Goal: Task Accomplishment & Management: Use online tool/utility

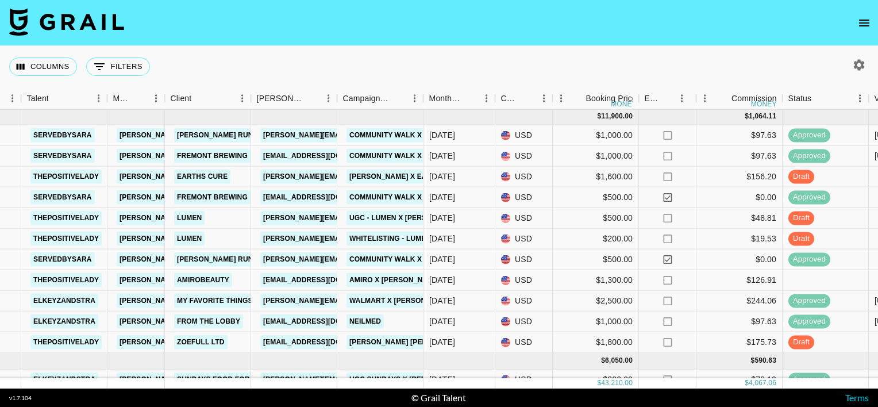
scroll to position [186, 217]
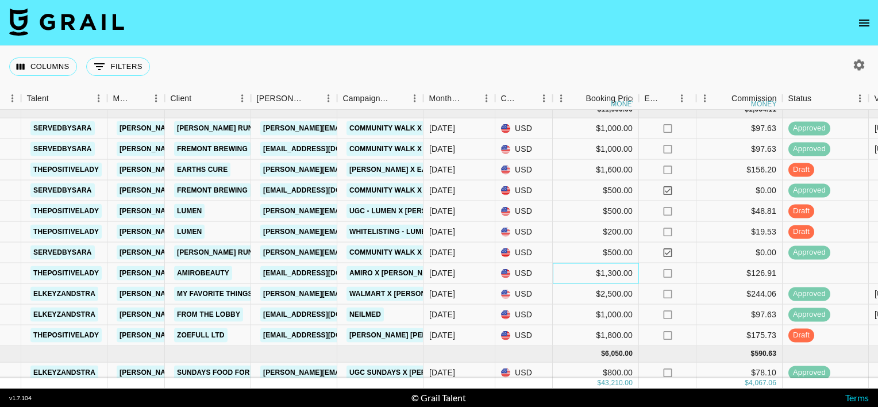
click at [604, 277] on div "$1,300.00" at bounding box center [596, 273] width 86 height 21
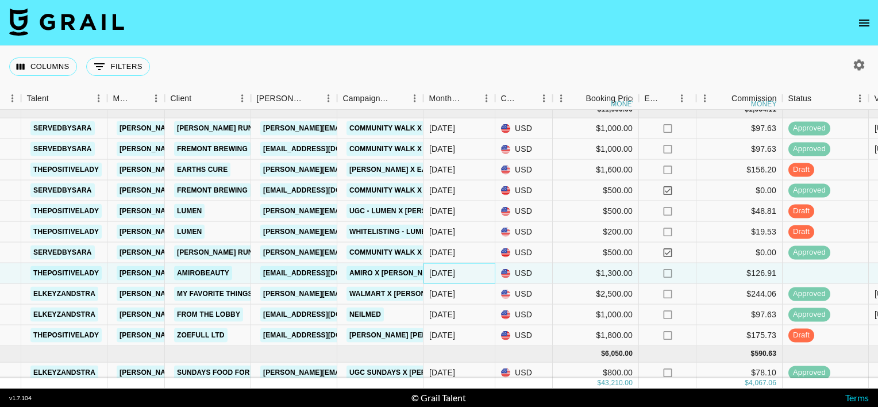
click at [452, 274] on div "[DATE]" at bounding box center [442, 272] width 26 height 11
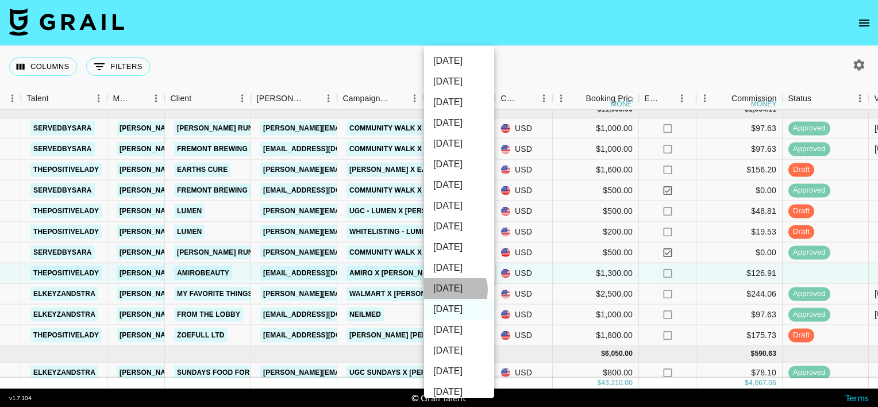
drag, startPoint x: 452, startPoint y: 274, endPoint x: 451, endPoint y: 290, distance: 16.1
click at [451, 290] on li "[DATE]" at bounding box center [459, 288] width 70 height 21
type input "[DATE]"
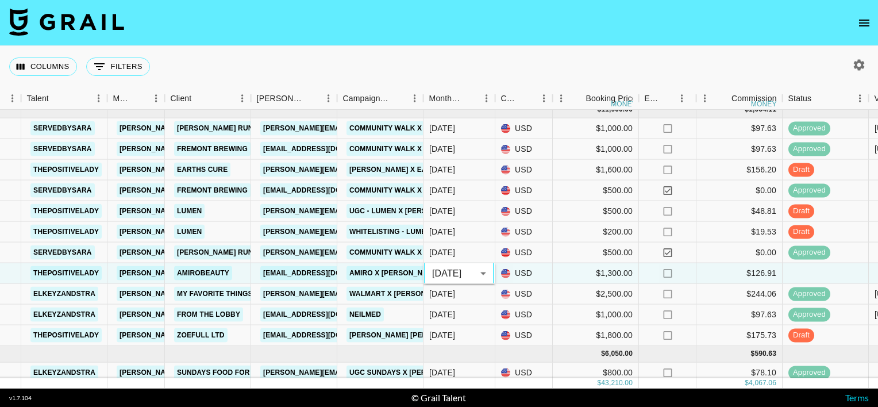
click at [443, 55] on div "Columns 0 Filters + Booking" at bounding box center [439, 66] width 878 height 41
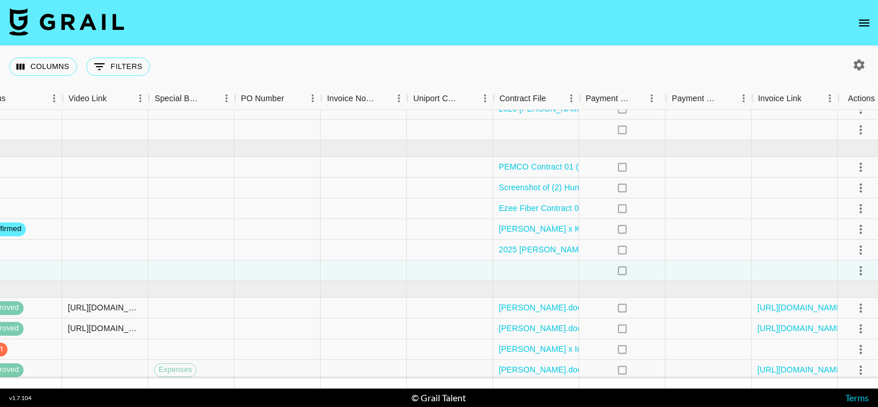
scroll to position [28, 1023]
click at [559, 271] on div at bounding box center [537, 270] width 86 height 21
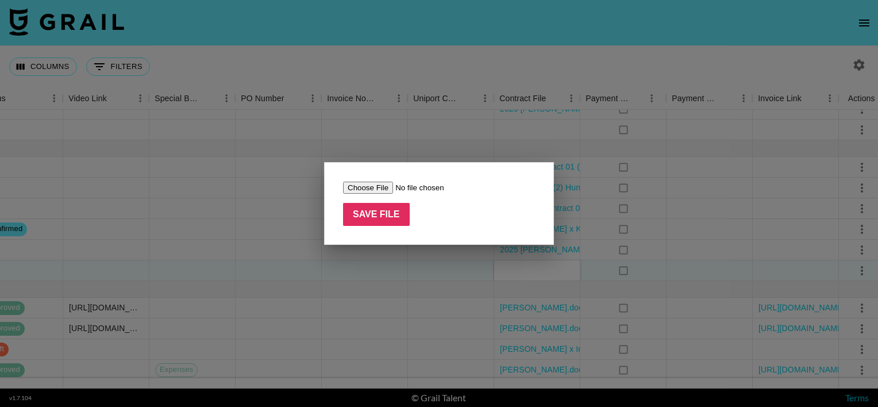
click at [372, 184] on input "file" at bounding box center [415, 188] width 145 height 12
type input "C:\fakepath\Amiro x IG BIO thepositivelady Influencer Agreement - HydraGlow Boo…"
click at [370, 209] on input "Save File" at bounding box center [376, 214] width 67 height 23
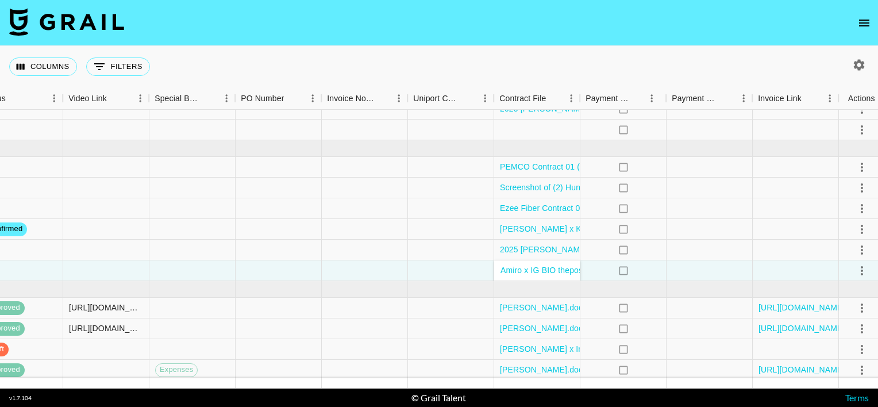
click at [344, 51] on div "Columns 0 Filters + Booking" at bounding box center [439, 66] width 878 height 41
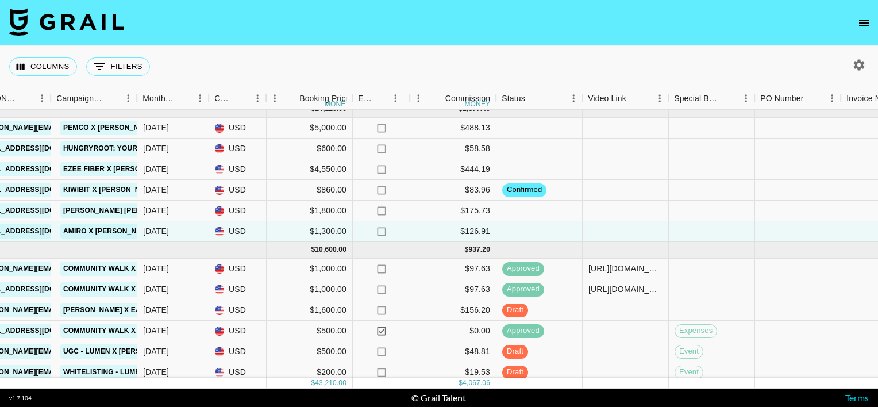
scroll to position [0, 503]
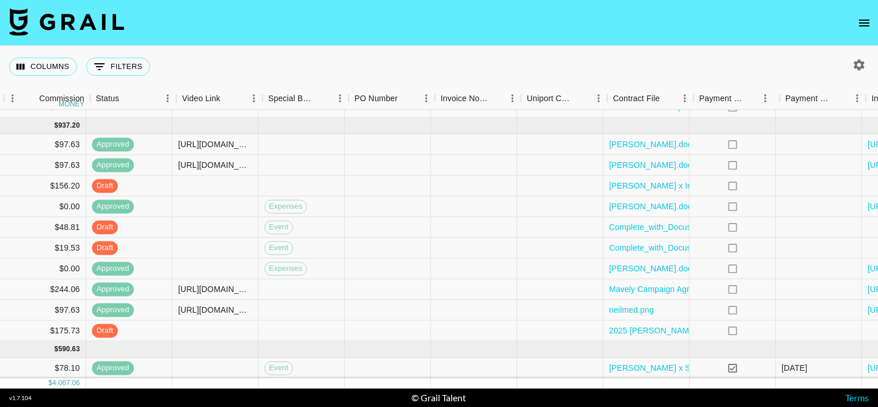
scroll to position [191, 921]
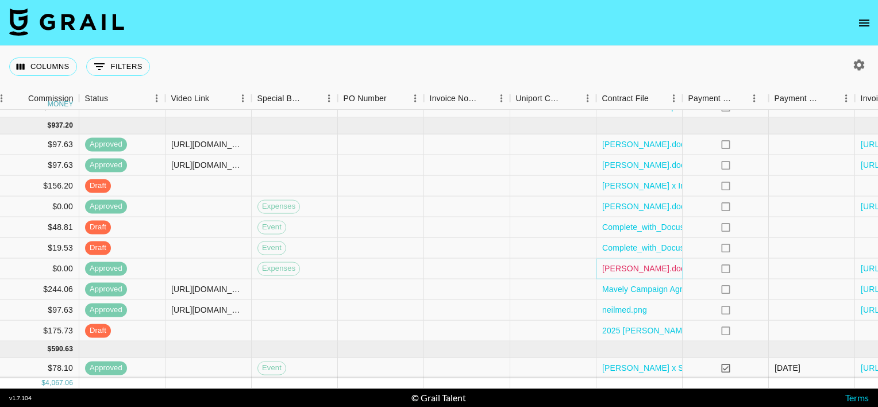
click at [621, 266] on link "[PERSON_NAME].docx_(2).pdf" at bounding box center [660, 268] width 116 height 11
